Goal: Check status: Check status

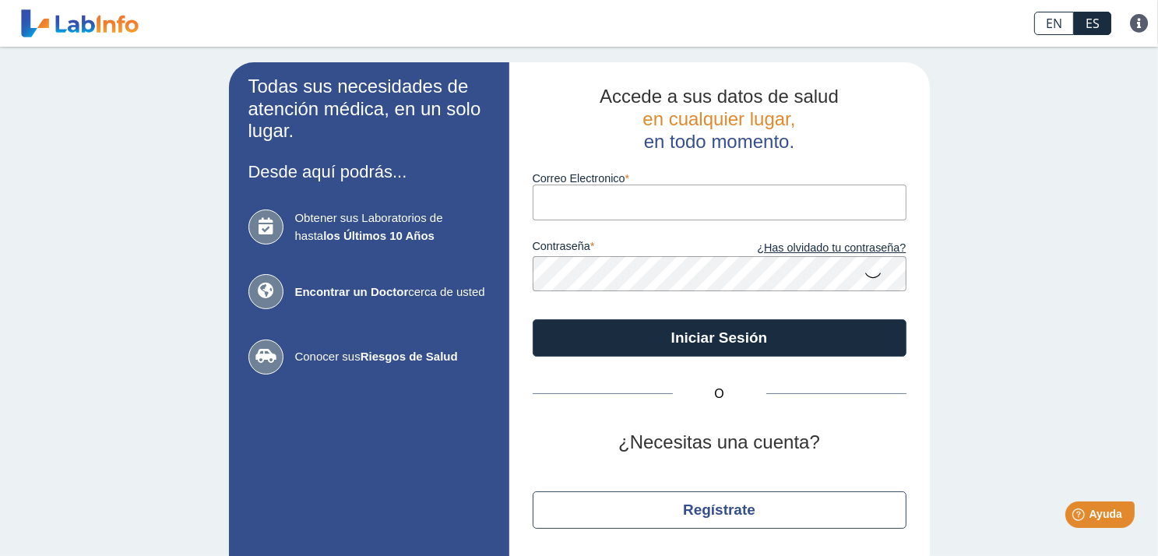
click at [584, 203] on input "Correo Electronico" at bounding box center [720, 202] width 374 height 35
type input "[EMAIL_ADDRESS][DOMAIN_NAME]"
click at [533, 319] on button "Iniciar Sesión" at bounding box center [720, 337] width 374 height 37
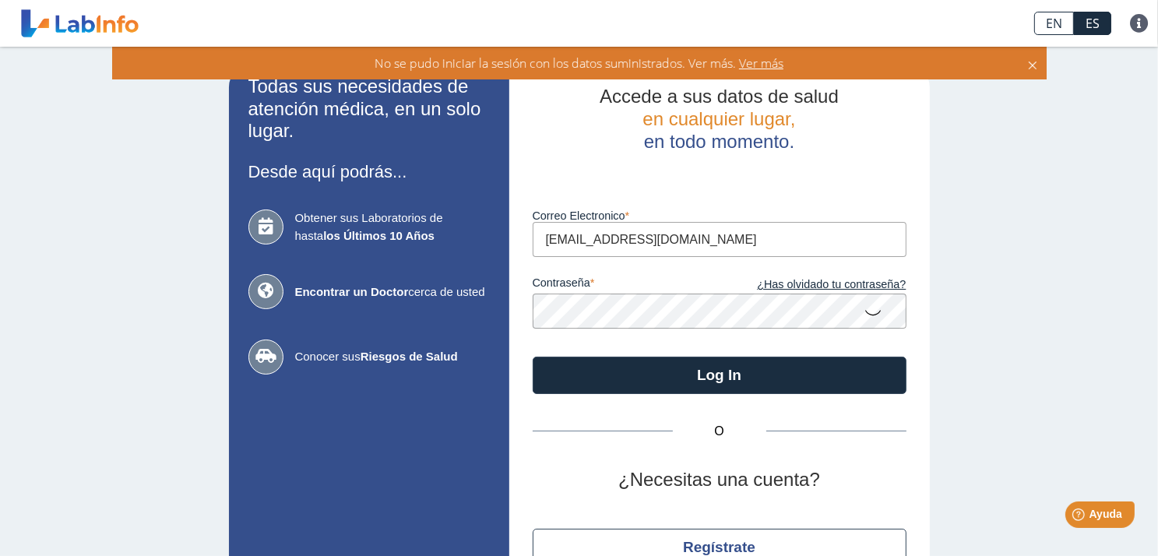
click at [533, 357] on button "Log In" at bounding box center [720, 375] width 374 height 37
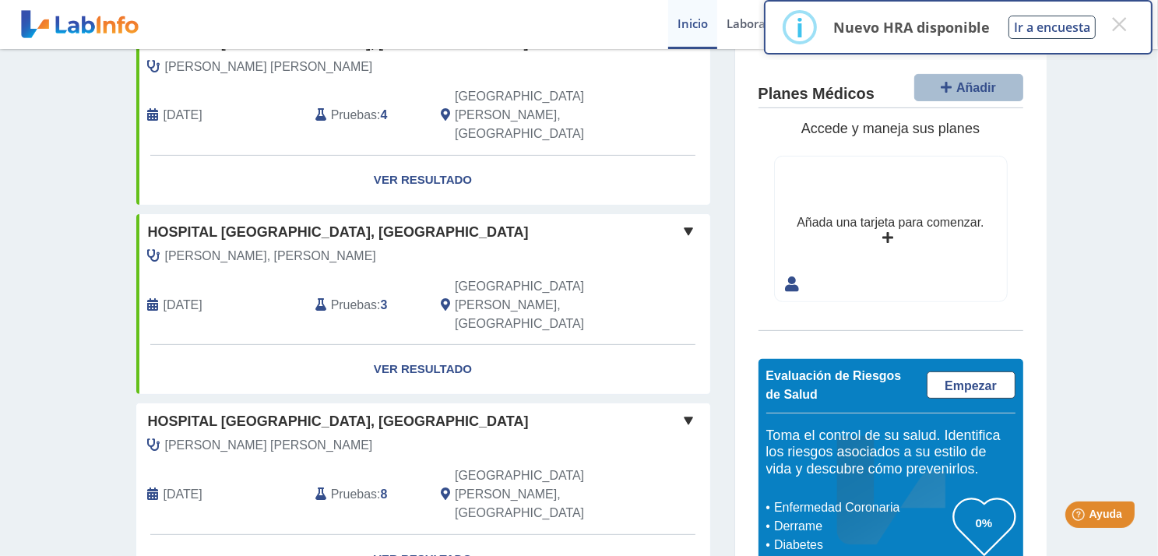
scroll to position [526, 0]
click at [446, 533] on link "Ver Resultado" at bounding box center [423, 557] width 574 height 49
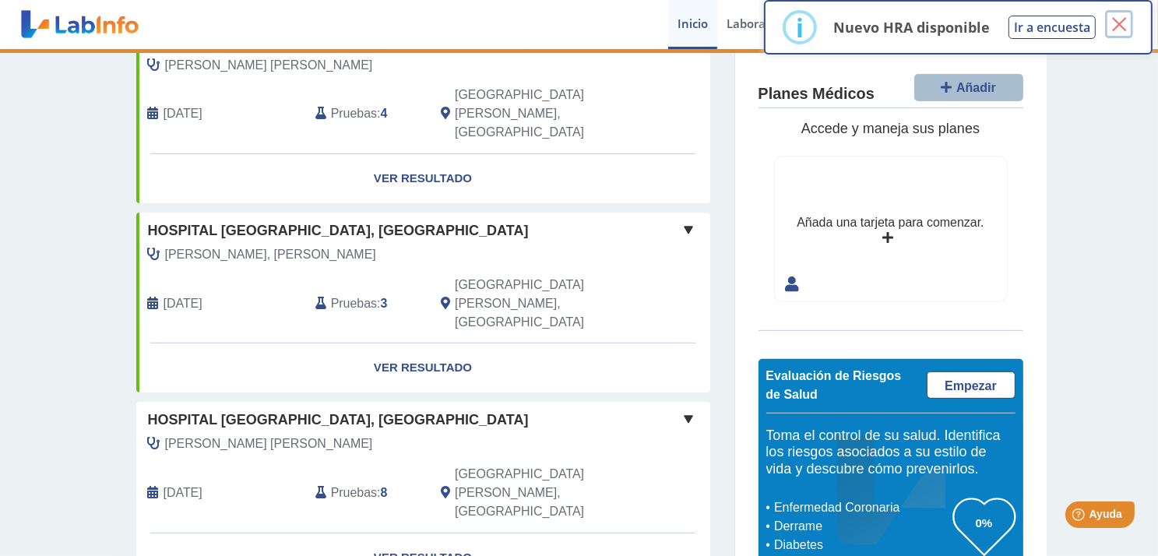
click at [1123, 25] on button "×" at bounding box center [1119, 24] width 28 height 28
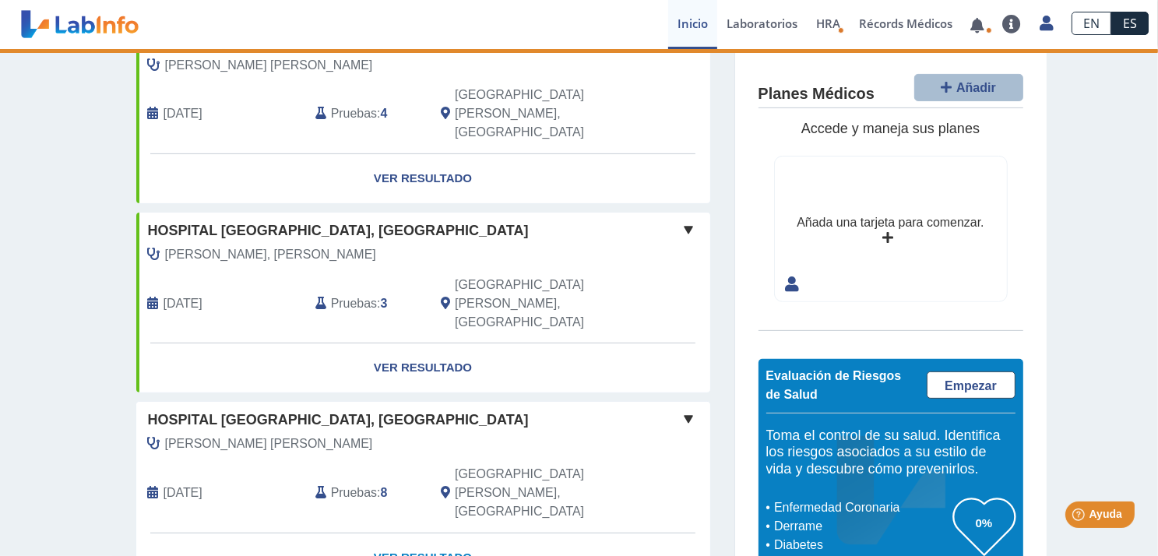
click at [427, 533] on link "Ver Resultado" at bounding box center [423, 557] width 574 height 49
click at [406, 533] on link "Ver Resultado" at bounding box center [423, 557] width 574 height 49
click at [405, 533] on link "Ver Resultado" at bounding box center [423, 557] width 574 height 49
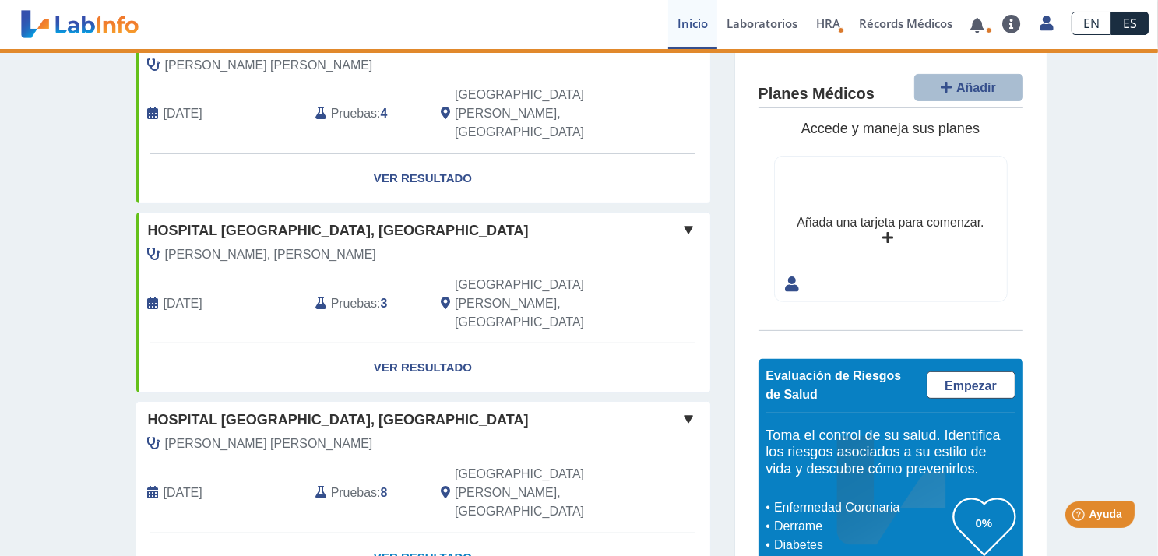
click at [405, 533] on link "Ver Resultado" at bounding box center [423, 557] width 574 height 49
click at [685, 410] on span at bounding box center [689, 419] width 19 height 19
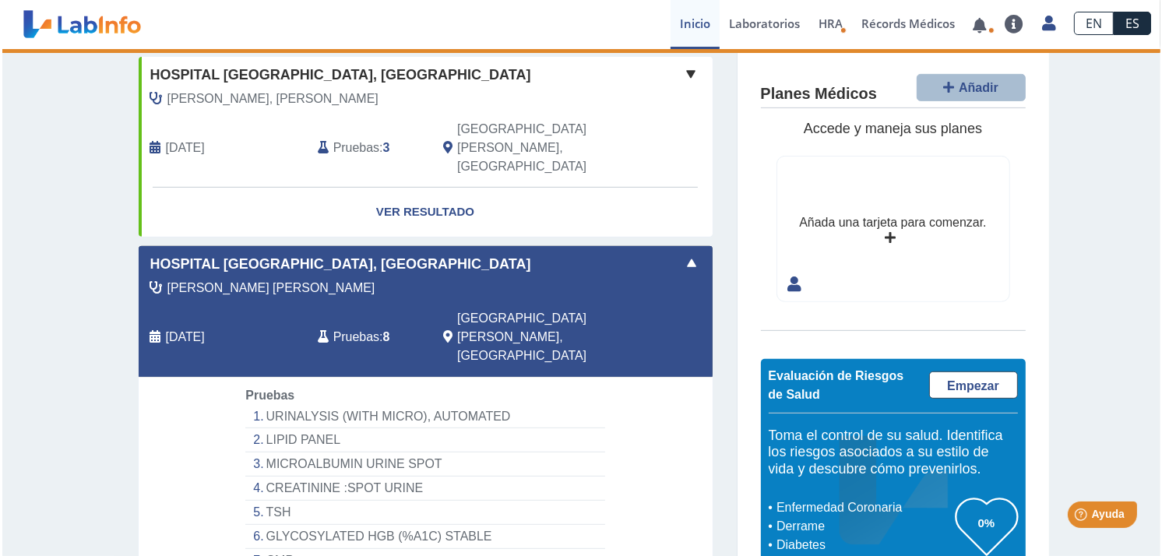
scroll to position [685, 0]
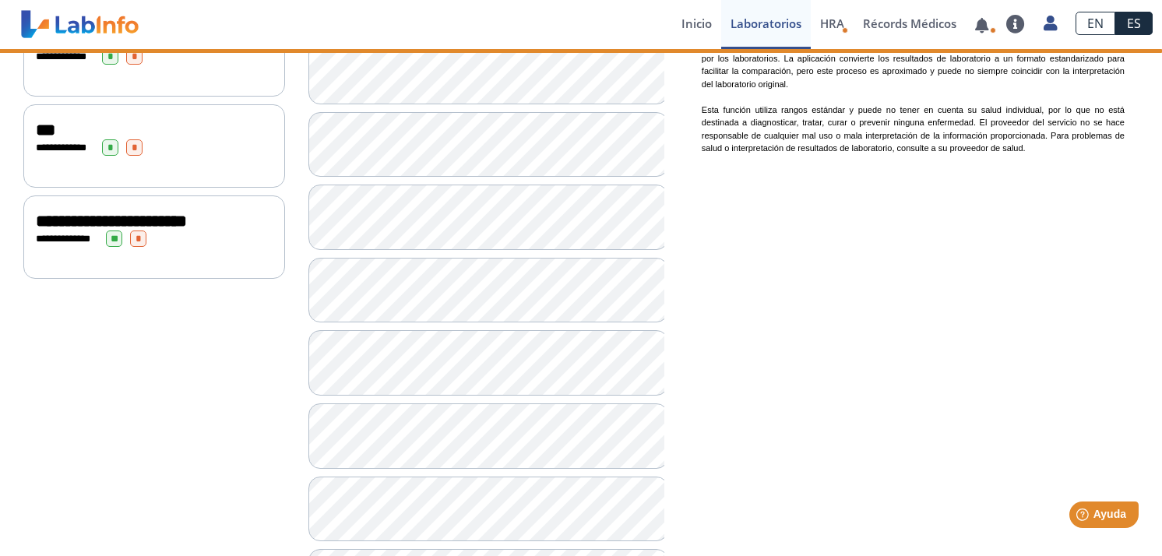
scroll to position [704, 0]
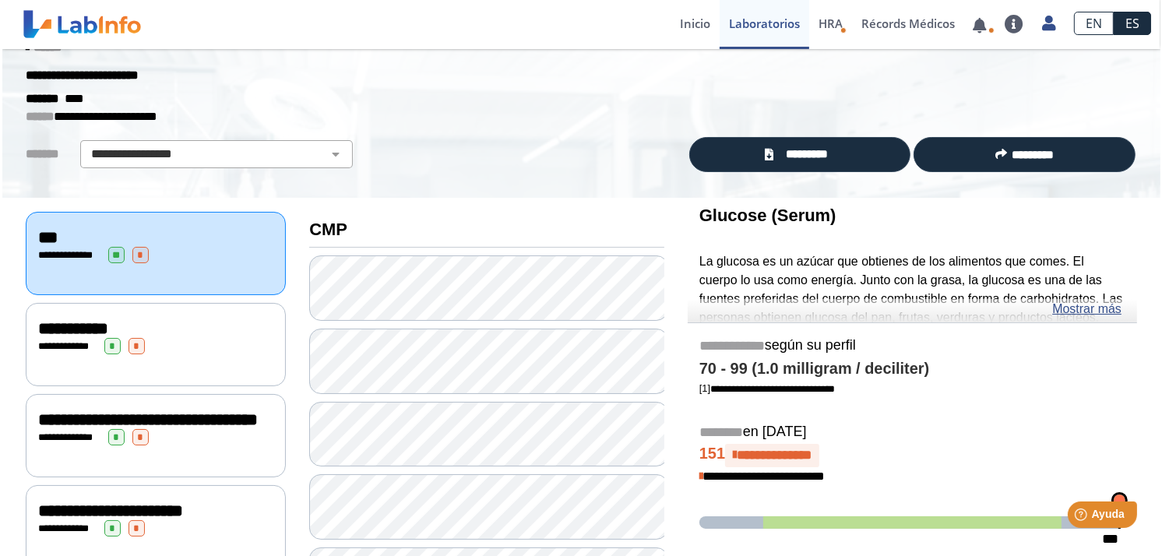
scroll to position [29, 0]
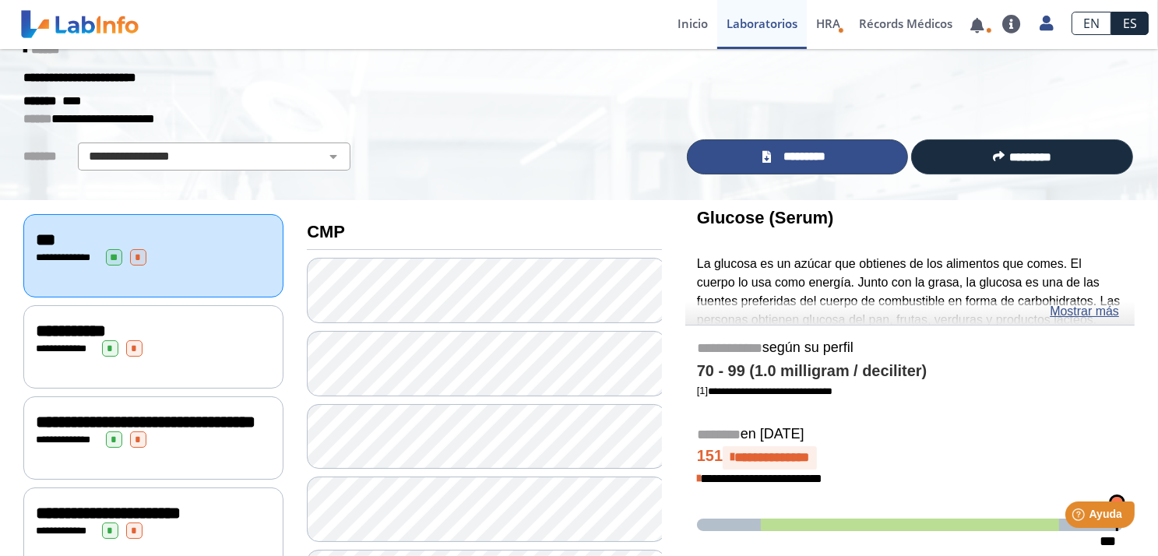
click at [836, 153] on link "*********" at bounding box center [798, 156] width 222 height 35
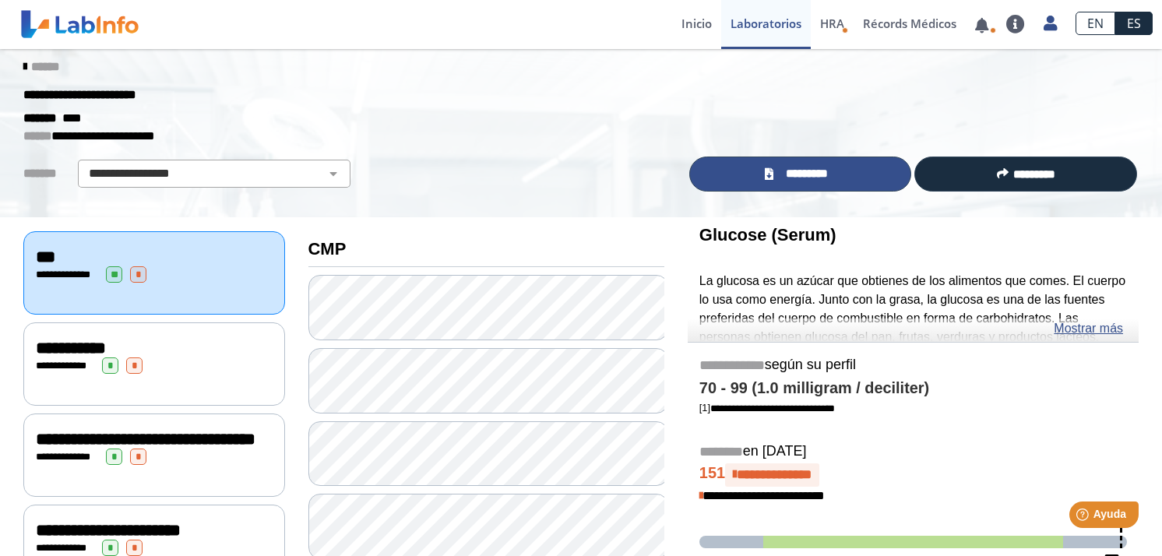
scroll to position [0, 0]
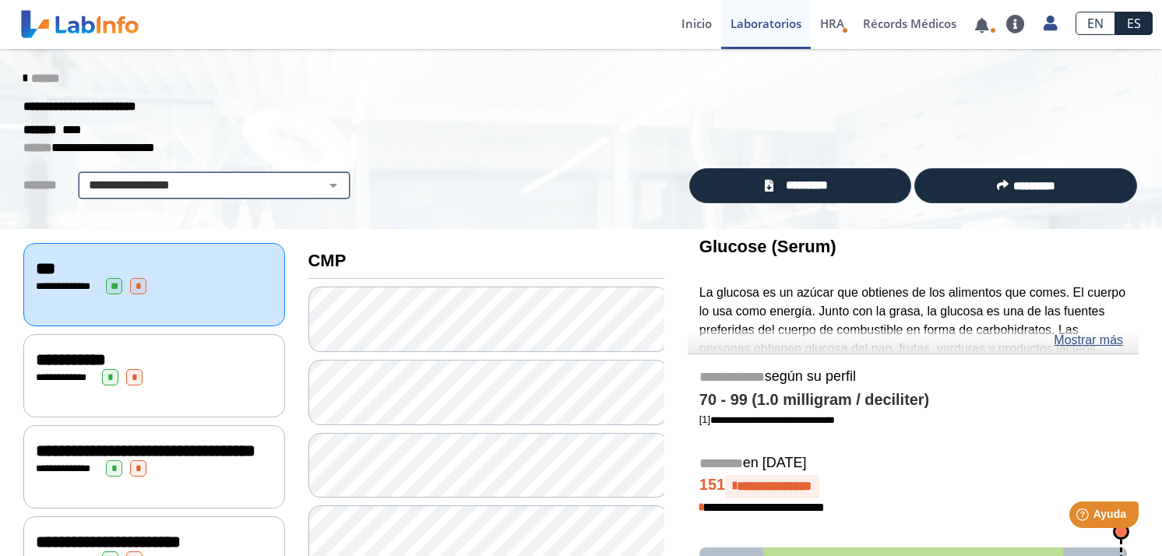
click at [320, 185] on select "**********" at bounding box center [214, 185] width 263 height 19
click at [463, 66] on div "******" at bounding box center [581, 79] width 1139 height 28
click at [845, 19] on link "HRA Evaluación de Riesgos de Salud" at bounding box center [832, 24] width 43 height 49
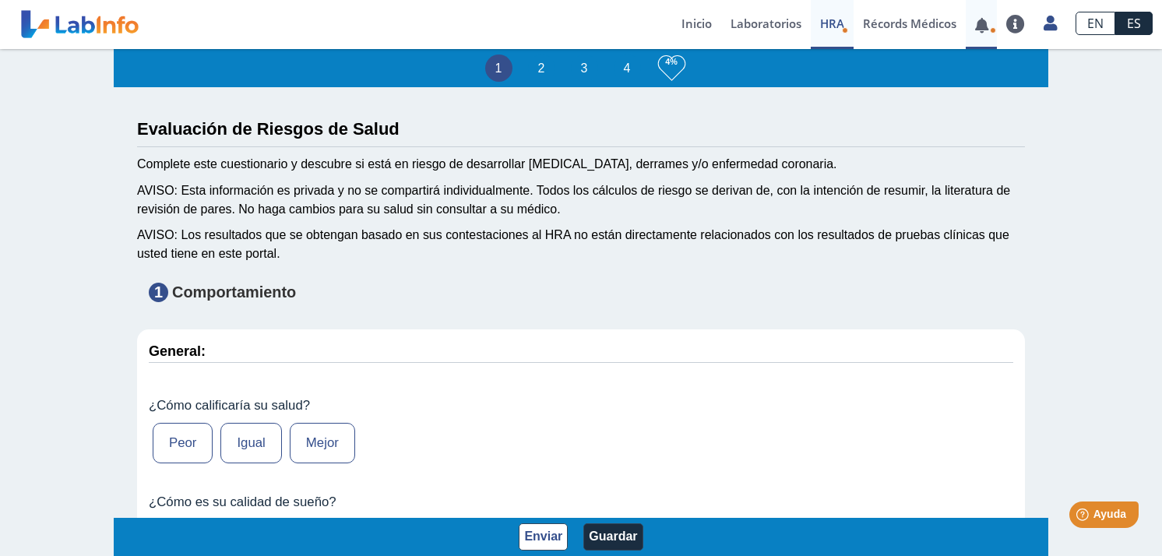
click at [981, 33] on span at bounding box center [982, 24] width 32 height 49
click at [981, 29] on link at bounding box center [982, 25] width 32 height 12
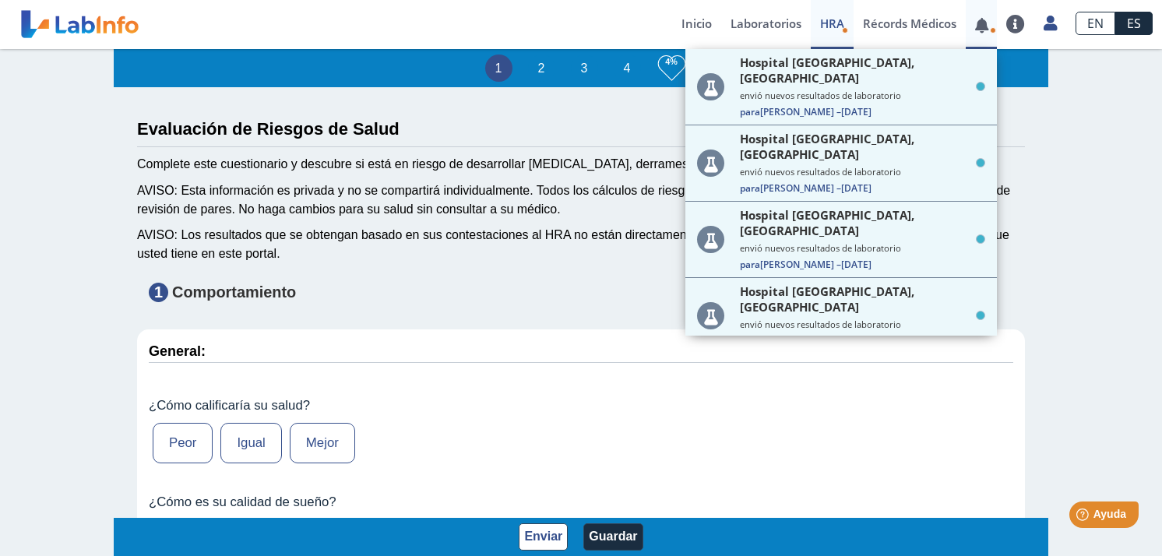
click at [981, 29] on link at bounding box center [982, 25] width 32 height 12
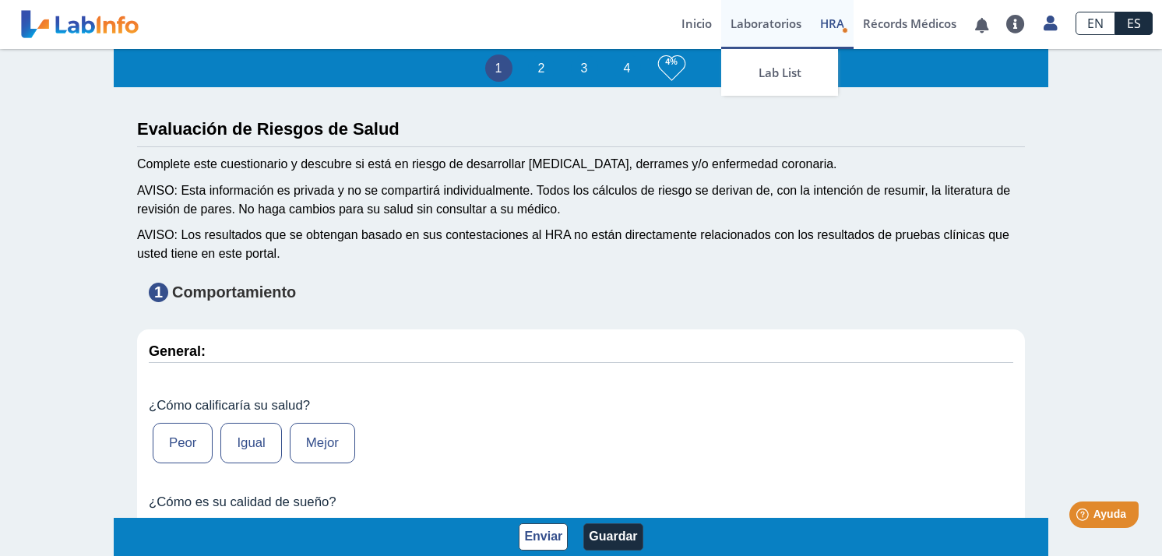
click at [762, 26] on link "Laboratorios" at bounding box center [766, 24] width 90 height 49
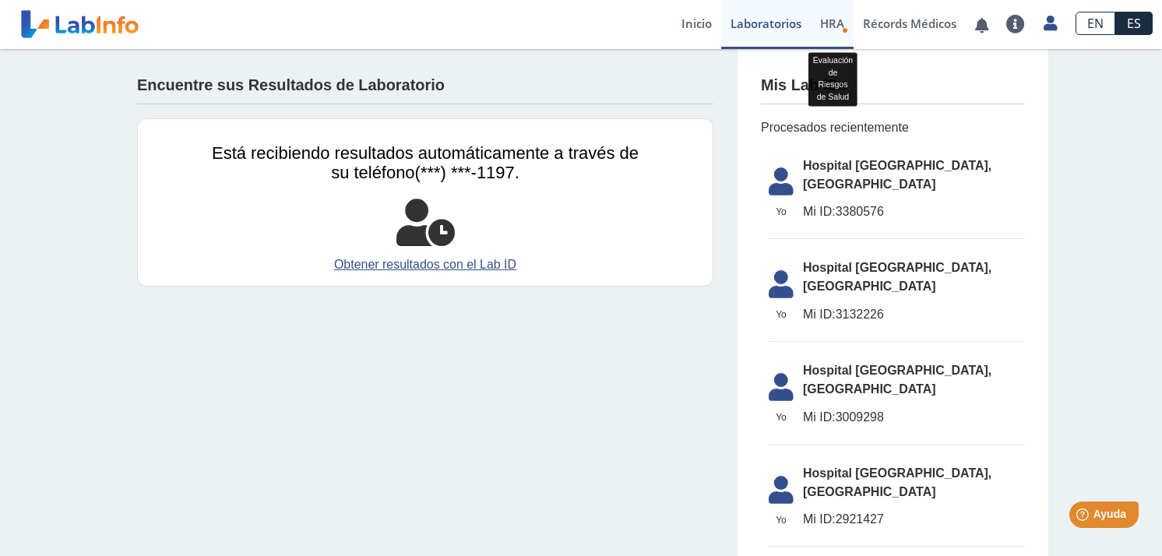
click at [826, 29] on span "HRA" at bounding box center [832, 24] width 24 height 16
